Goal: Find specific page/section: Find specific page/section

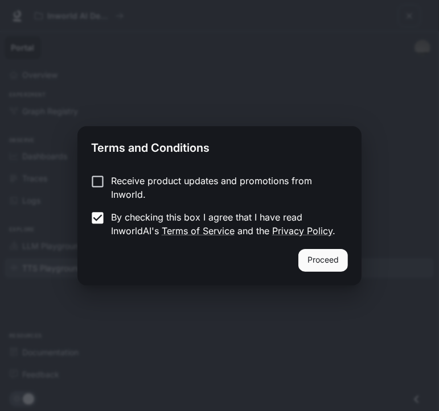
click at [329, 258] on button "Proceed" at bounding box center [322, 260] width 49 height 23
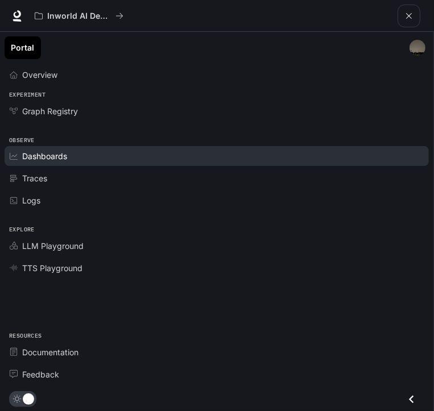
click at [30, 156] on span "Dashboards" at bounding box center [44, 156] width 45 height 12
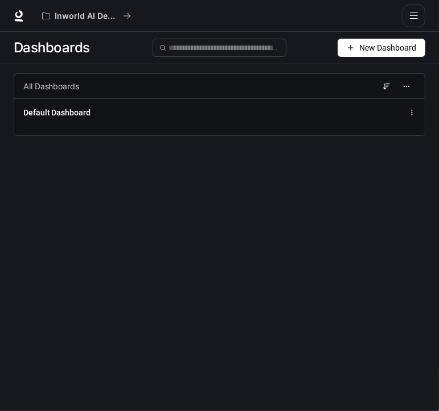
click at [26, 17] on div at bounding box center [18, 16] width 37 height 16
click at [19, 15] on icon at bounding box center [18, 15] width 11 height 11
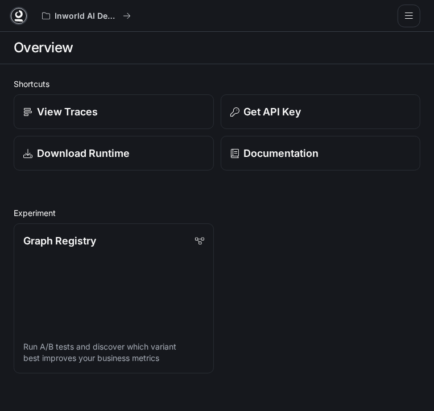
click at [19, 12] on icon at bounding box center [18, 15] width 11 height 11
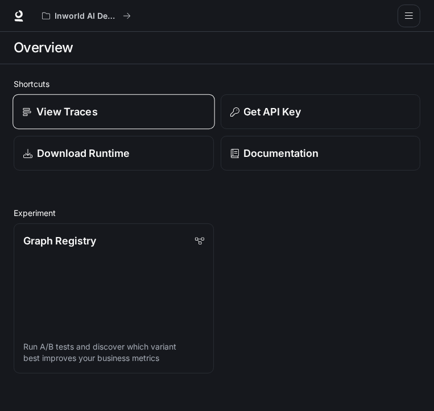
click at [57, 107] on p "View Traces" at bounding box center [66, 111] width 61 height 15
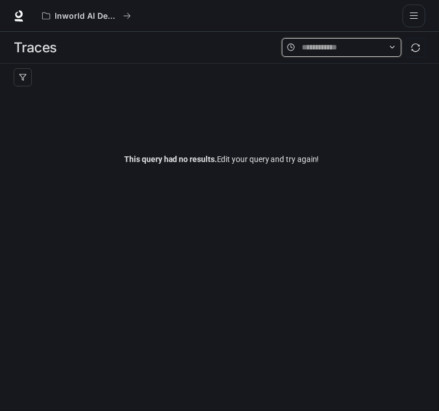
click at [328, 46] on input "text" at bounding box center [342, 47] width 80 height 13
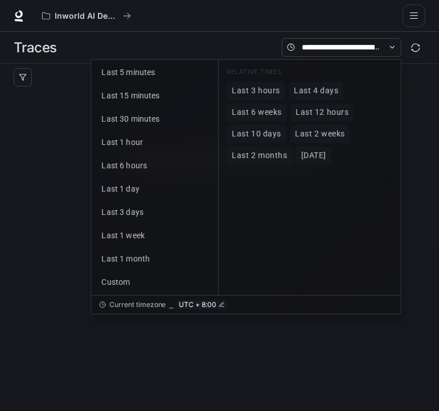
click at [55, 155] on div "This query had no results. Edit your query and try again!" at bounding box center [222, 159] width 416 height 137
